Goal: Information Seeking & Learning: Learn about a topic

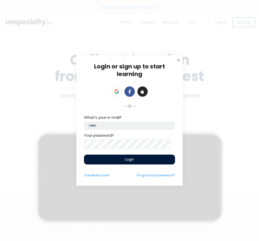
click at [141, 90] on span at bounding box center [142, 92] width 5 height 5
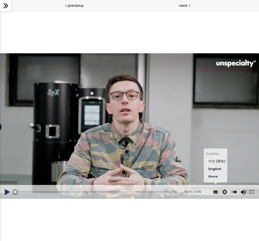
click at [215, 164] on span "中文 (简体)" at bounding box center [217, 161] width 17 height 5
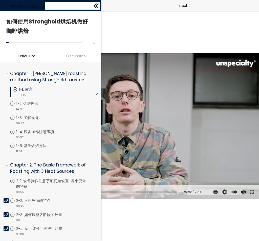
click at [8, 5] on icon at bounding box center [8, 6] width 4 height 4
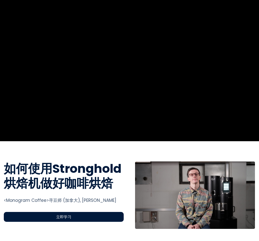
scroll to position [43, 0]
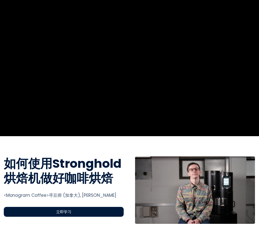
click at [67, 212] on span "立即学习" at bounding box center [63, 212] width 15 height 6
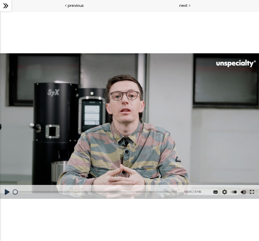
click at [253, 192] on button at bounding box center [252, 192] width 9 height 14
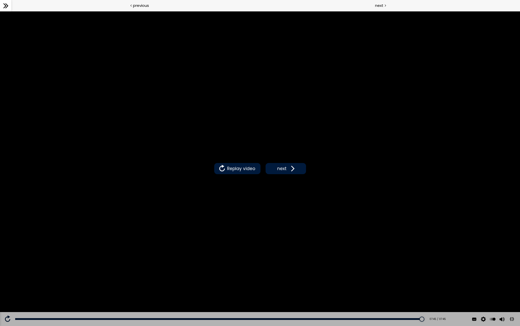
click at [259, 57] on div "Replay video next" at bounding box center [260, 168] width 520 height 314
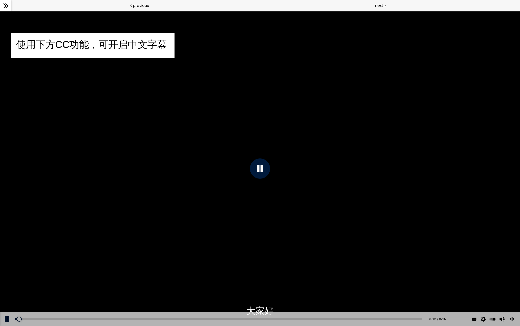
click at [259, 241] on button at bounding box center [512, 318] width 11 height 11
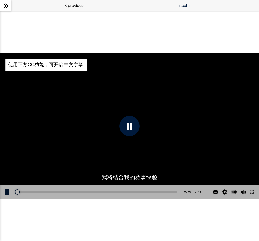
click at [185, 8] on span "next" at bounding box center [183, 6] width 8 height 6
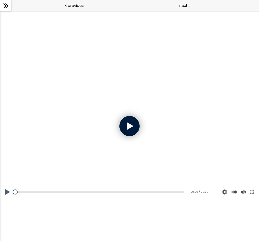
click at [129, 126] on div at bounding box center [129, 126] width 20 height 20
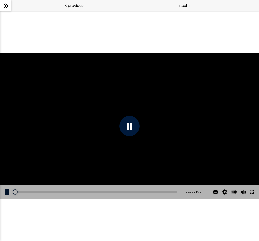
click at [252, 193] on button at bounding box center [252, 192] width 9 height 14
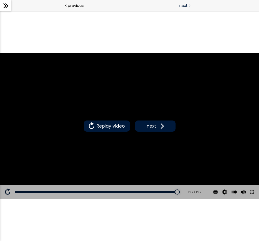
click at [188, 4] on div "next" at bounding box center [195, 5] width 130 height 11
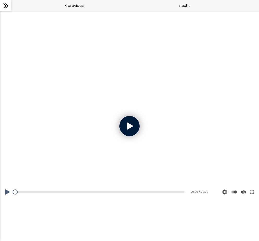
click at [136, 127] on div at bounding box center [129, 126] width 20 height 20
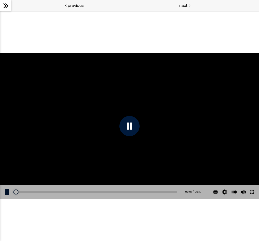
click at [251, 195] on button at bounding box center [252, 192] width 9 height 14
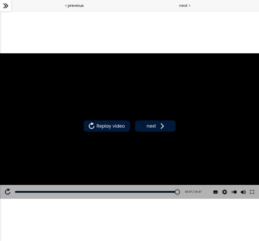
click at [181, 9] on div "next" at bounding box center [195, 5] width 130 height 11
click at [179, 5] on div "next" at bounding box center [195, 5] width 130 height 11
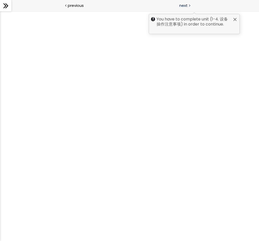
scroll to position [51, 0]
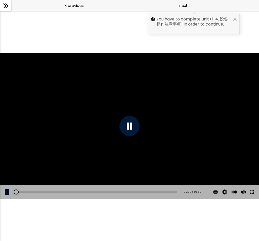
click at [253, 193] on button at bounding box center [252, 192] width 9 height 14
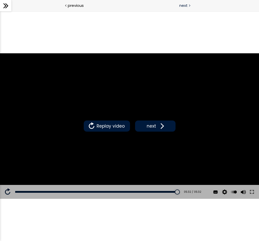
click at [182, 5] on span "next" at bounding box center [183, 6] width 8 height 6
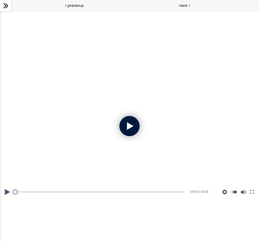
click at [122, 137] on div at bounding box center [129, 126] width 259 height 146
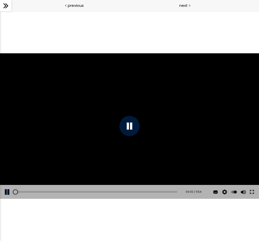
click at [251, 193] on button at bounding box center [252, 192] width 9 height 14
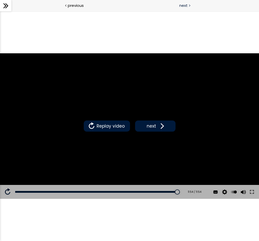
click at [189, 7] on div at bounding box center [190, 5] width 2 height 6
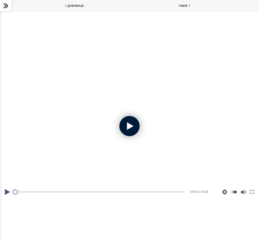
click at [131, 129] on div at bounding box center [129, 126] width 20 height 20
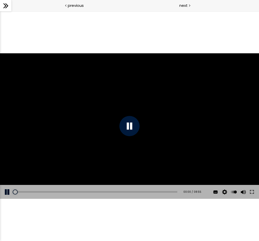
click at [132, 128] on div at bounding box center [129, 126] width 20 height 20
click at [249, 192] on button at bounding box center [252, 192] width 9 height 14
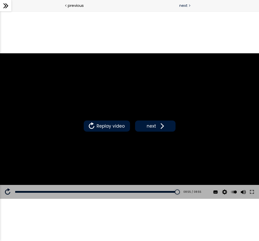
click at [180, 9] on div "next" at bounding box center [195, 5] width 130 height 11
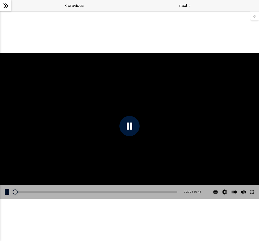
click at [132, 118] on div at bounding box center [129, 126] width 20 height 20
click at [253, 195] on button at bounding box center [252, 192] width 9 height 14
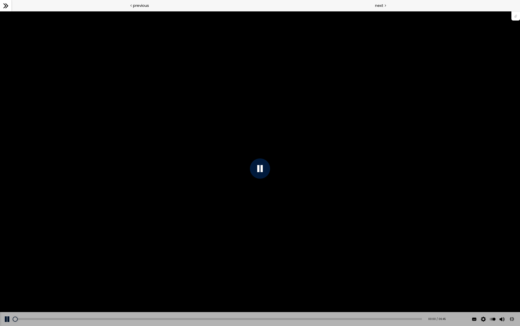
drag, startPoint x: 16, startPoint y: 330, endPoint x: 0, endPoint y: 331, distance: 15.8
click at [0, 241] on div "Add chapter 00:00 00:00 / 06:45 Subtitles 中文 (简体) English None Auto 1080p 720p …" at bounding box center [260, 319] width 520 height 14
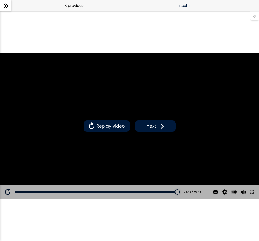
click at [179, 8] on div "next" at bounding box center [195, 5] width 130 height 11
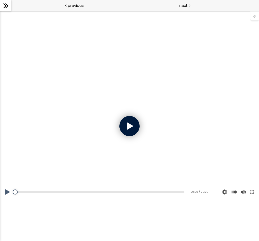
click at [125, 122] on div at bounding box center [129, 126] width 20 height 20
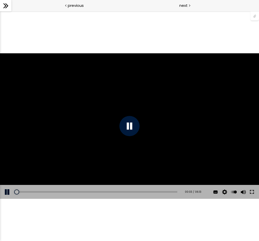
click at [251, 192] on button at bounding box center [252, 192] width 9 height 14
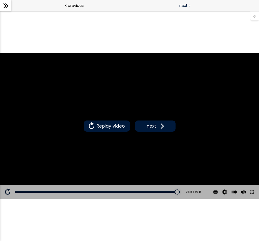
click at [184, 6] on span "next" at bounding box center [183, 6] width 8 height 6
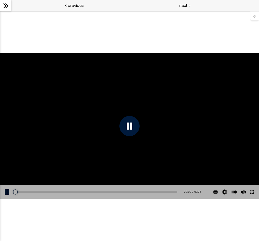
click at [253, 191] on button at bounding box center [252, 192] width 9 height 14
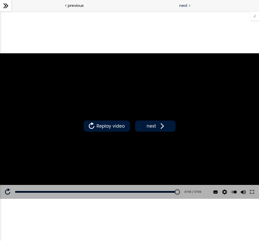
click at [187, 6] on span "next" at bounding box center [183, 6] width 8 height 6
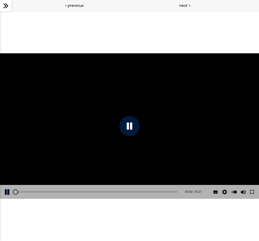
click at [253, 193] on button at bounding box center [252, 192] width 9 height 14
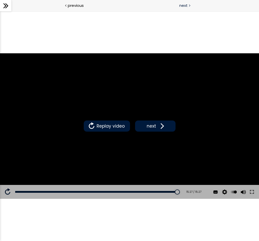
click at [190, 4] on div at bounding box center [190, 5] width 2 height 6
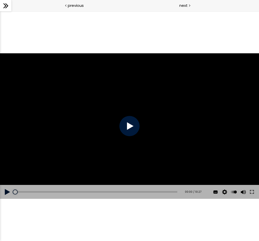
click at [130, 131] on div at bounding box center [129, 126] width 20 height 20
click at [251, 190] on button at bounding box center [252, 192] width 9 height 14
click at [131, 132] on div at bounding box center [129, 126] width 20 height 20
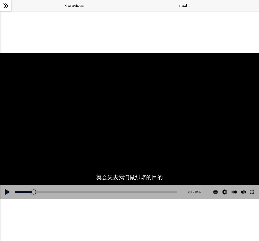
click at [162, 157] on div at bounding box center [129, 126] width 259 height 146
click at [249, 192] on button at bounding box center [252, 192] width 9 height 14
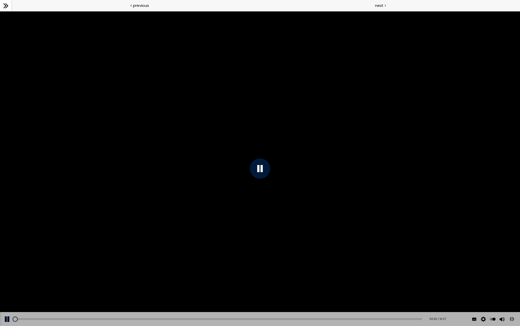
drag, startPoint x: 61, startPoint y: 329, endPoint x: 0, endPoint y: 333, distance: 61.2
click at [0, 241] on div "Add chapter 00:00 00:00 / 10:27 Subtitles 中文 (简体) English None Auto 1080p 720p …" at bounding box center [260, 319] width 520 height 14
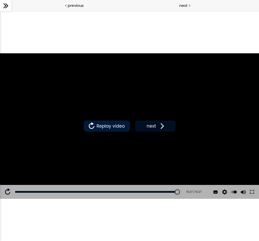
click at [148, 128] on span "next" at bounding box center [152, 126] width 12 height 7
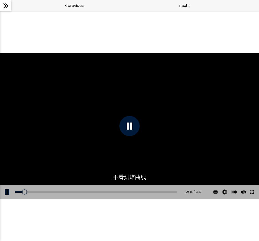
click at [253, 193] on button at bounding box center [252, 192] width 9 height 14
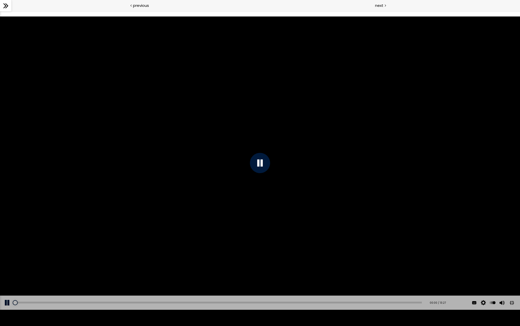
drag, startPoint x: 20, startPoint y: 319, endPoint x: 8, endPoint y: 319, distance: 12.2
click at [8, 241] on div "Add chapter 00:00 00:00 / 13:27 Subtitles 中文 (简体) English None Auto 1080p 720p …" at bounding box center [260, 302] width 520 height 14
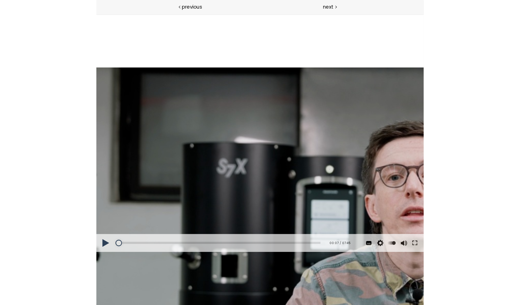
scroll to position [322, 0]
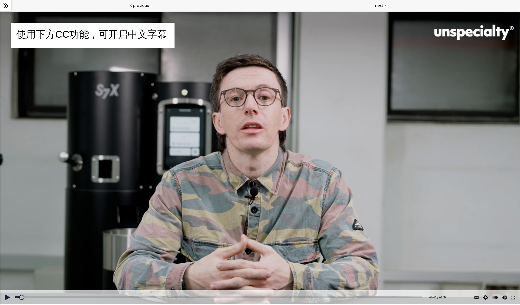
click at [8, 7] on icon at bounding box center [6, 6] width 8 height 8
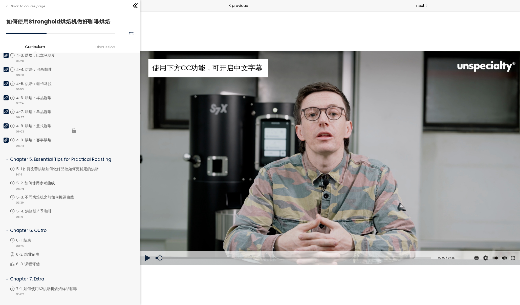
click at [73, 131] on li "You have to complete unit (4-8. 烘焙：意式咖啡) in order to continue. 4-8. 烘焙：意式咖啡 vid…" at bounding box center [74, 130] width 128 height 14
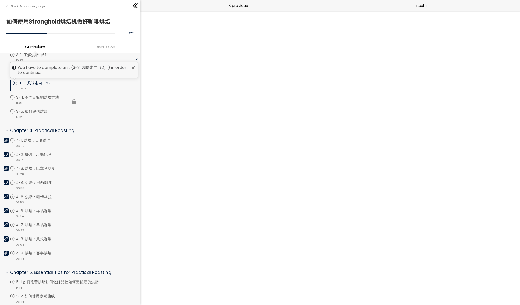
scroll to position [209, 0]
click at [106, 47] on span "Discussion" at bounding box center [105, 47] width 19 height 6
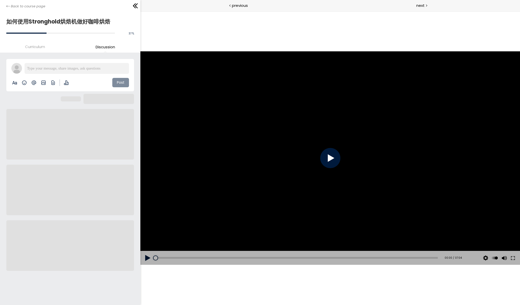
scroll to position [0, 0]
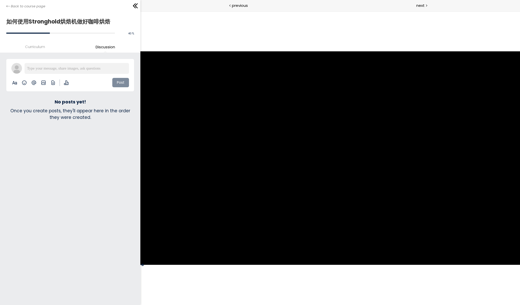
click at [34, 46] on span "Curriculum" at bounding box center [35, 47] width 20 height 6
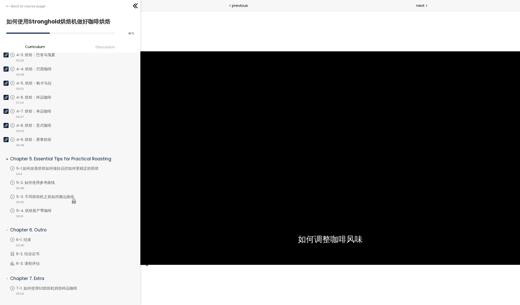
scroll to position [322, 0]
click at [31, 241] on li "You have to complete unit (6-2. 结业证书) in order to continue. 6-2. 结业证书 Certifica…" at bounding box center [74, 257] width 128 height 10
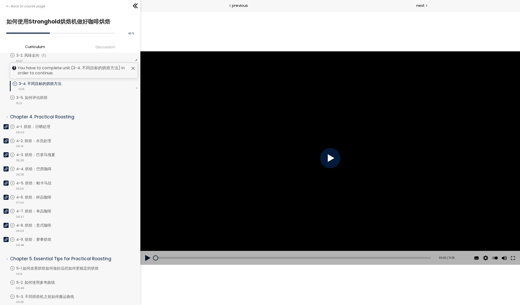
click at [259, 157] on div at bounding box center [330, 158] width 20 height 20
click at [199, 241] on div "01:46" at bounding box center [293, 258] width 275 height 2
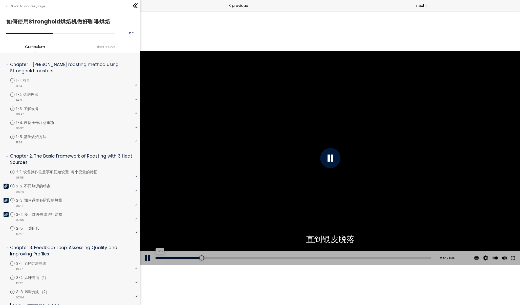
click at [159, 241] on div "00:10" at bounding box center [293, 258] width 275 height 2
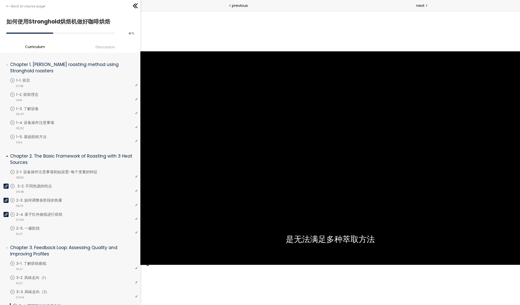
click at [5, 185] on icon at bounding box center [6, 187] width 4 height 4
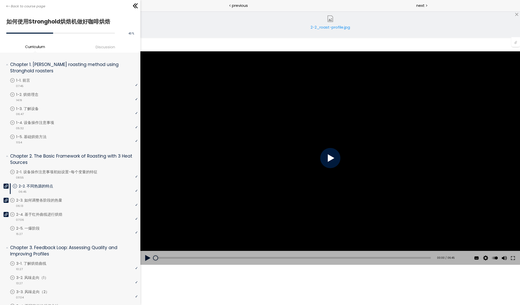
click at [259, 28] on div "2-2_roast-profile.jpg" at bounding box center [330, 29] width 43 height 10
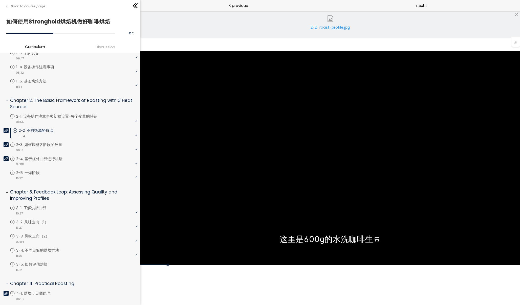
scroll to position [60, 0]
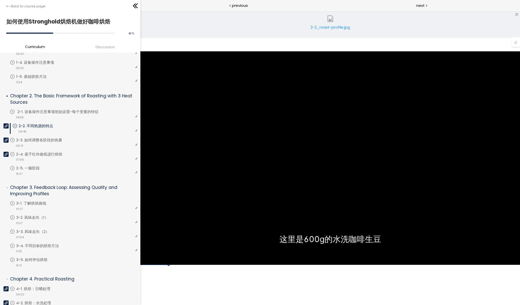
drag, startPoint x: 50, startPoint y: 216, endPoint x: 49, endPoint y: 111, distance: 104.3
click at [49, 111] on ul "Chapter 1. Ben's roasting method using Stronghold roasters You have to complete…" at bounding box center [70, 284] width 140 height 585
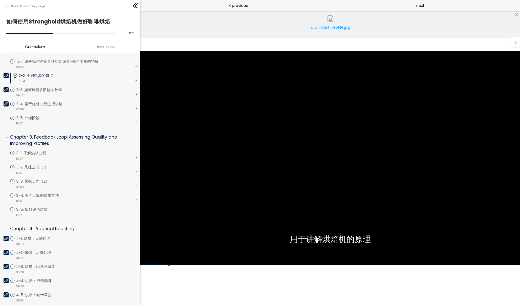
scroll to position [139, 0]
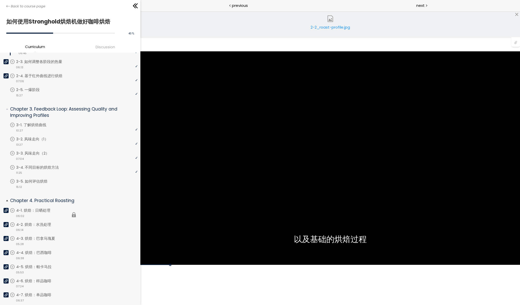
click at [8, 208] on div at bounding box center [6, 210] width 5 height 5
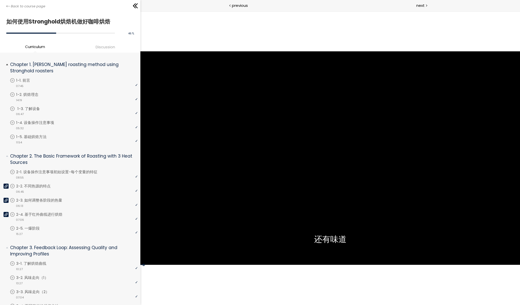
scroll to position [7, 0]
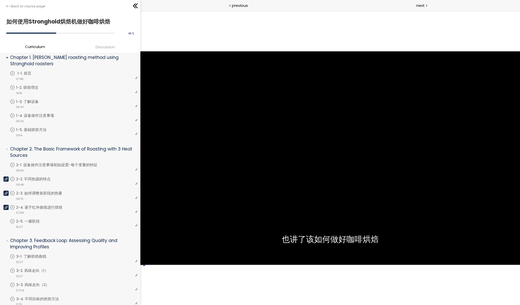
click at [15, 74] on icon at bounding box center [12, 73] width 5 height 5
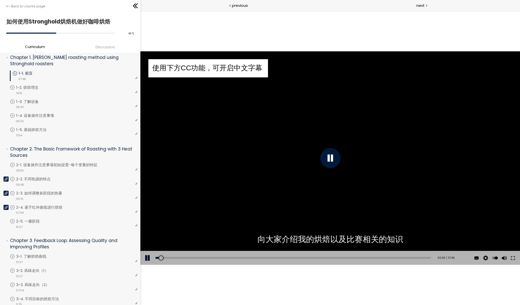
drag, startPoint x: 161, startPoint y: 259, endPoint x: 153, endPoint y: 259, distance: 8.4
click at [159, 241] on div at bounding box center [161, 258] width 5 height 5
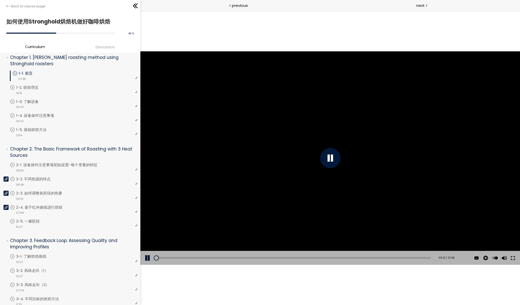
click at [259, 241] on button at bounding box center [513, 258] width 9 height 14
